Goal: Find contact information: Find contact information

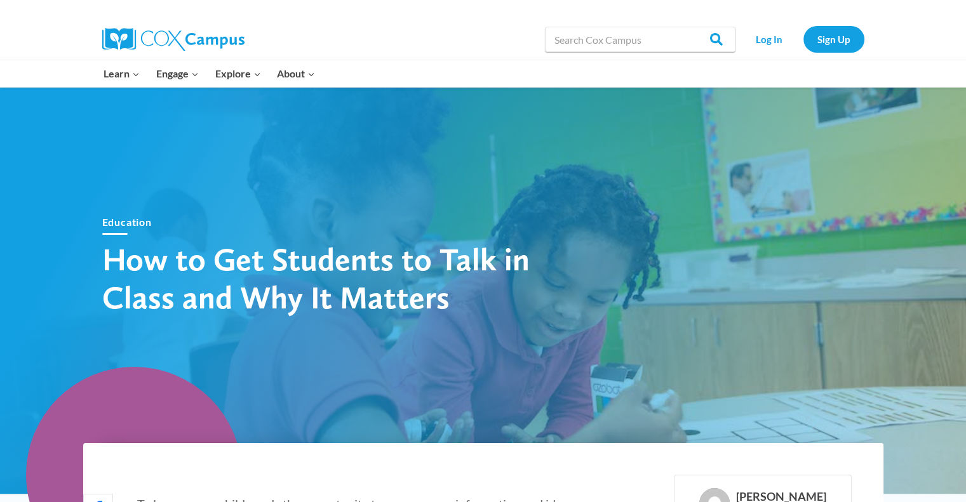
click at [157, 44] on img at bounding box center [173, 39] width 142 height 23
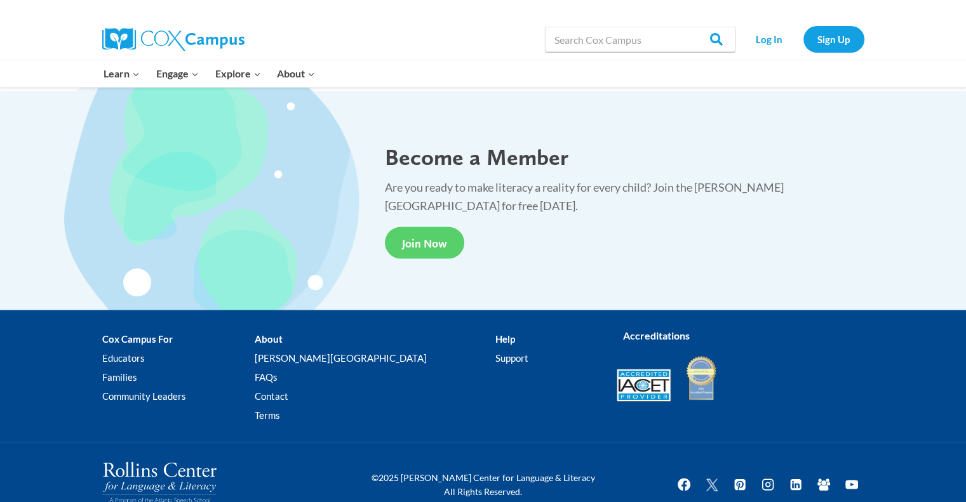
scroll to position [2326, 0]
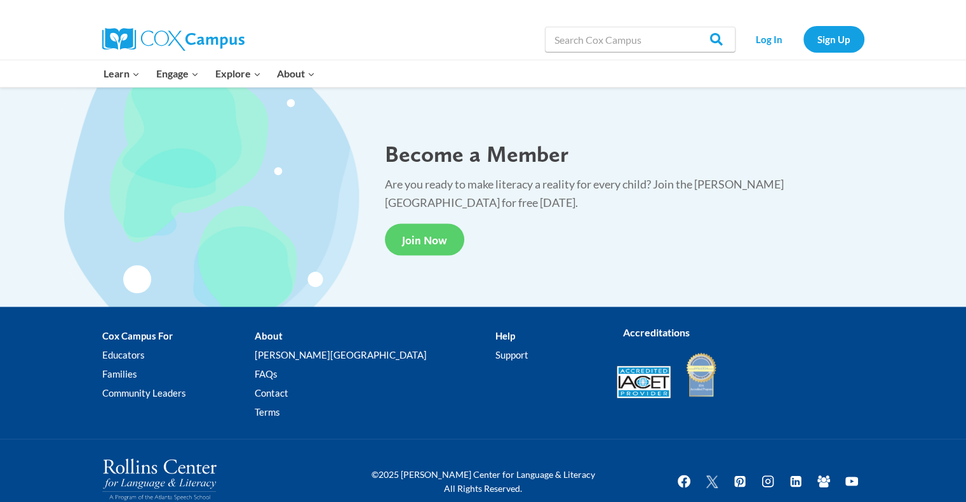
click at [311, 332] on li "About Cox Campus FAQs Contact Terms" at bounding box center [375, 376] width 241 height 100
click at [312, 391] on link "Contact" at bounding box center [375, 392] width 241 height 19
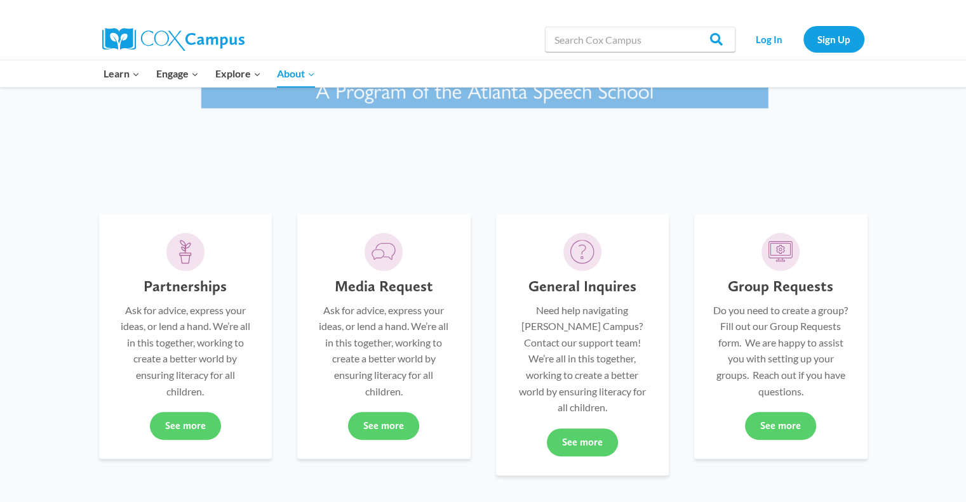
scroll to position [222, 0]
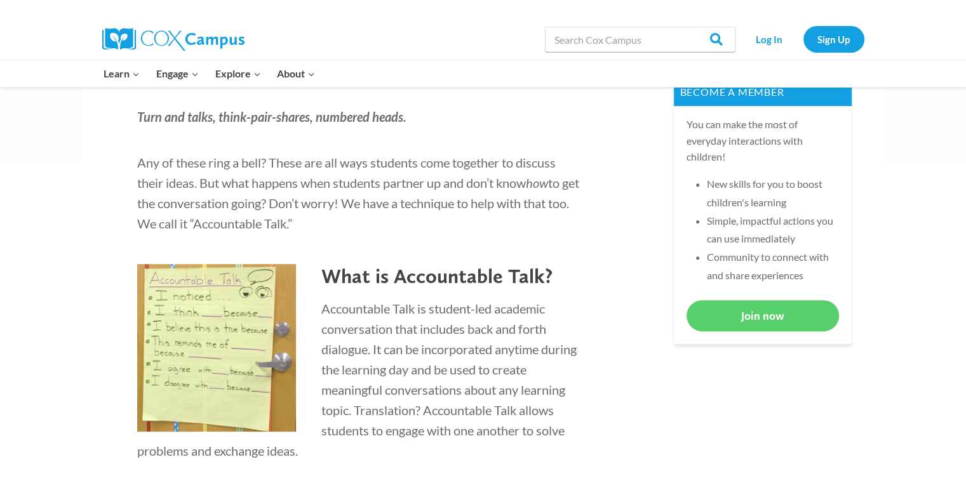
scroll to position [547, 0]
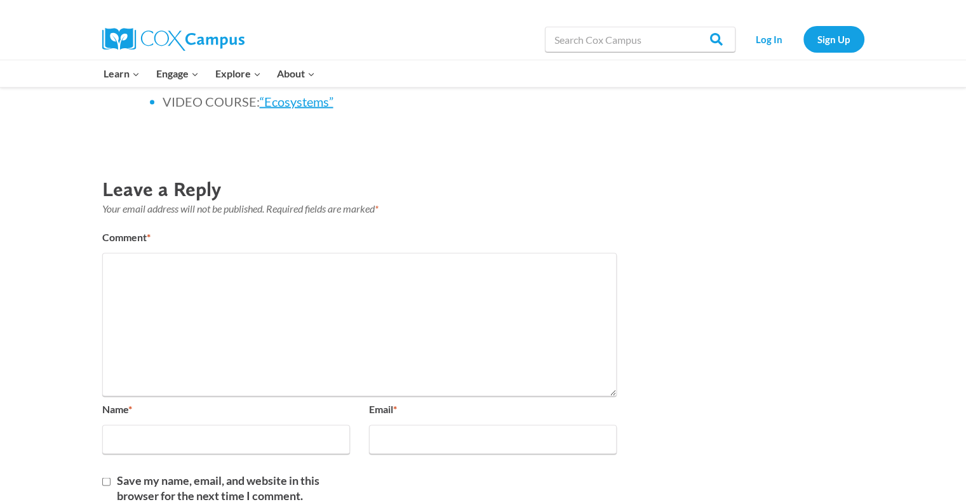
scroll to position [2351, 0]
